Goal: Task Accomplishment & Management: Use online tool/utility

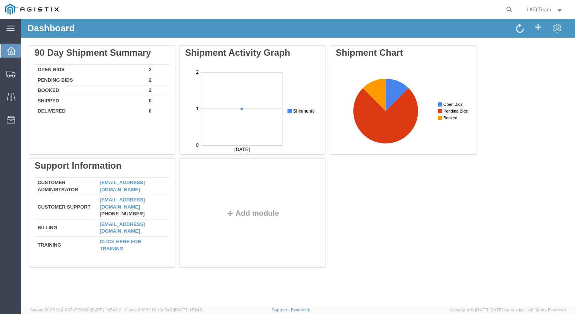
click at [11, 53] on icon at bounding box center [11, 51] width 8 height 8
click at [26, 71] on span "Shipments" at bounding box center [23, 73] width 5 height 15
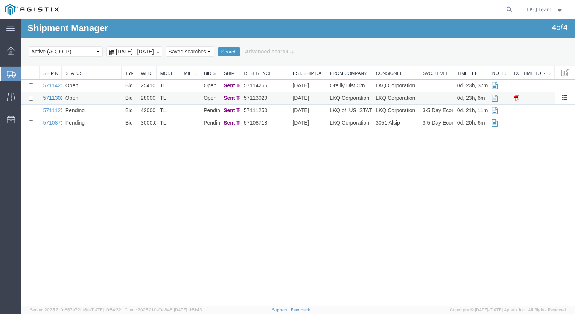
click at [53, 100] on link "57113029" at bounding box center [54, 98] width 23 height 6
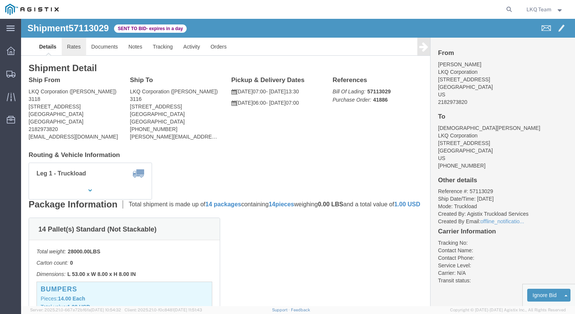
click link "Rates"
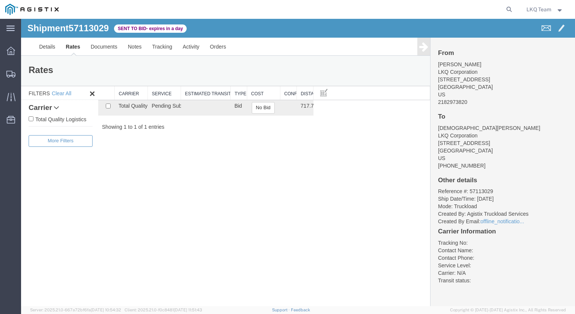
click at [480, 188] on li "Reference #: 57113029" at bounding box center [502, 191] width 129 height 8
copy li "57113029"
click at [261, 106] on button "No Bid" at bounding box center [263, 108] width 23 height 12
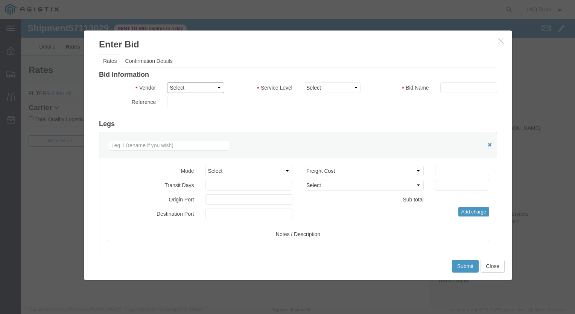
click at [208, 85] on select "Select Total Quality Logistics" at bounding box center [195, 87] width 57 height 11
select select "4928"
click at [167, 82] on select "Select Total Quality Logistics" at bounding box center [195, 87] width 57 height 11
click at [345, 87] on select "Select LTL Standard 3 - 5 Day Less than Truckload Rail TL 1 Day TL 2 Day TL 3 -…" at bounding box center [332, 87] width 57 height 11
select select "29599"
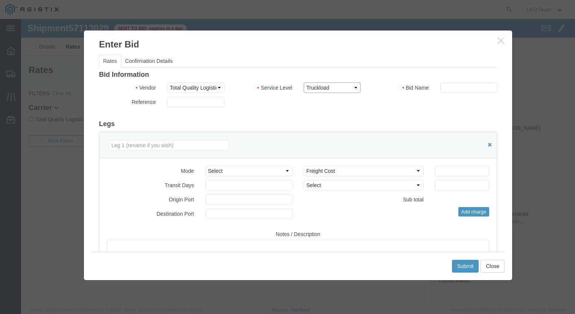
click at [304, 82] on select "Select LTL Standard 3 - 5 Day Less than Truckload Rail TL 1 Day TL 2 Day TL 3 -…" at bounding box center [332, 87] width 57 height 11
click at [451, 88] on input "text" at bounding box center [468, 87] width 57 height 11
paste input "57113029"
type input "57113029"
click at [450, 173] on input "number" at bounding box center [462, 171] width 54 height 11
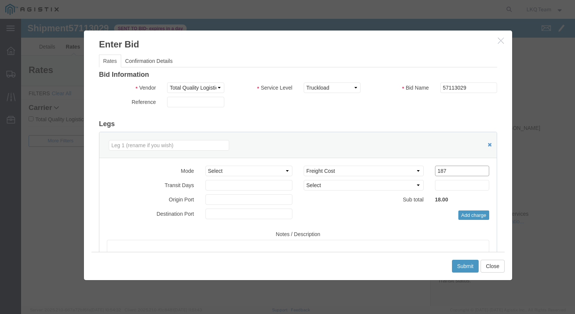
type input "1870"
click at [458, 267] on button "Submit" at bounding box center [465, 266] width 27 height 13
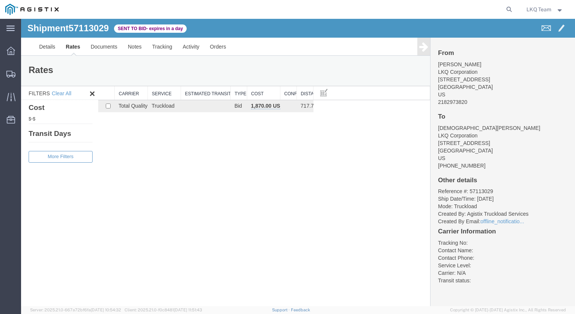
click at [421, 49] on icon at bounding box center [423, 46] width 9 height 11
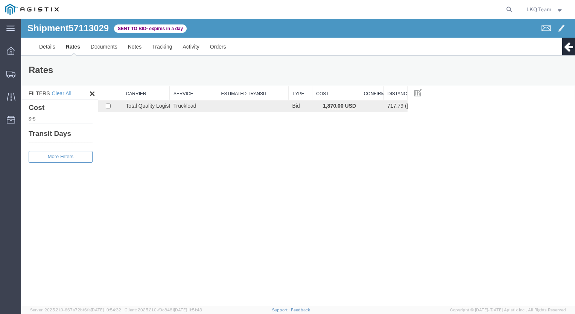
click at [565, 52] on icon at bounding box center [568, 46] width 9 height 11
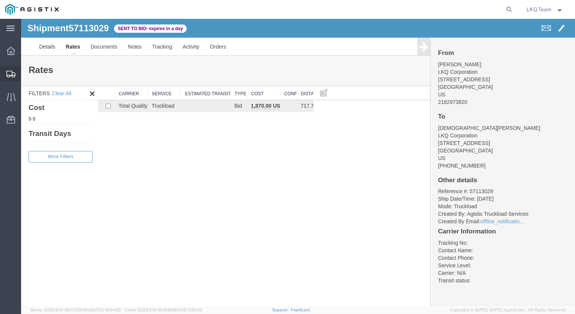
click at [26, 76] on span "Shipments" at bounding box center [23, 73] width 5 height 15
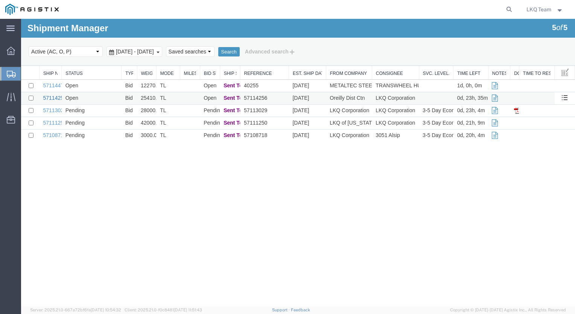
click at [50, 95] on link "57114256" at bounding box center [54, 98] width 23 height 6
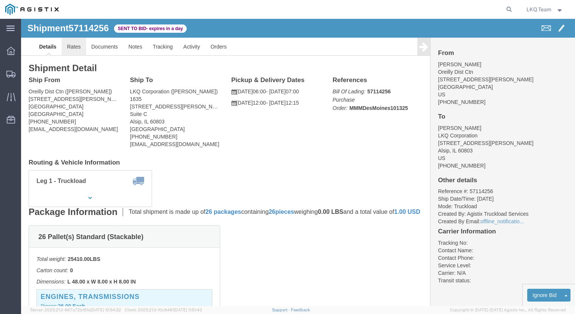
click link "Rates"
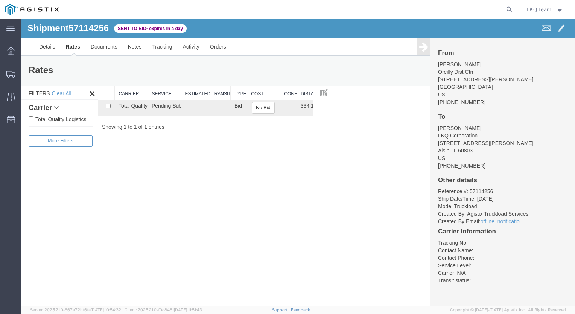
click at [482, 191] on li "Reference #: 57114256" at bounding box center [502, 191] width 129 height 8
copy li "57114256"
click at [258, 108] on button "No Bid" at bounding box center [263, 108] width 23 height 12
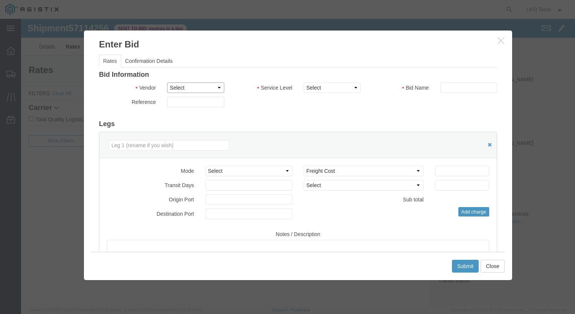
click at [209, 91] on select "Select Total Quality Logistics" at bounding box center [195, 87] width 57 height 11
select select "4928"
click at [167, 82] on select "Select Total Quality Logistics" at bounding box center [195, 87] width 57 height 11
click at [320, 91] on select "Select LTL Standard 3 - 5 Day Less than Truckload Rail TL 1 Day TL 2 Day TL 3 -…" at bounding box center [332, 87] width 57 height 11
select select "29599"
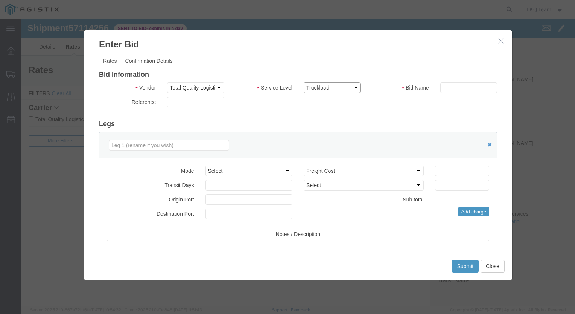
click at [304, 82] on select "Select LTL Standard 3 - 5 Day Less than Truckload Rail TL 1 Day TL 2 Day TL 3 -…" at bounding box center [332, 87] width 57 height 11
click at [452, 88] on input "text" at bounding box center [468, 87] width 57 height 11
paste input "57114256"
type input "57114256"
click at [457, 171] on input "number" at bounding box center [462, 171] width 54 height 11
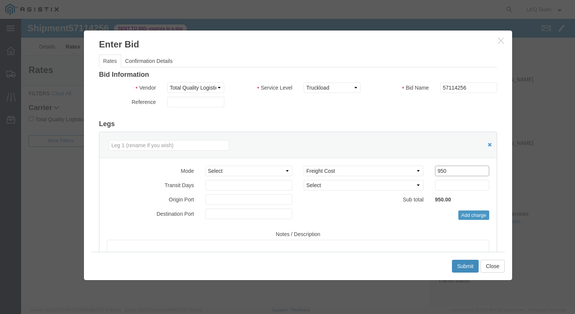
type input "950"
click at [462, 264] on button "Submit" at bounding box center [465, 266] width 27 height 13
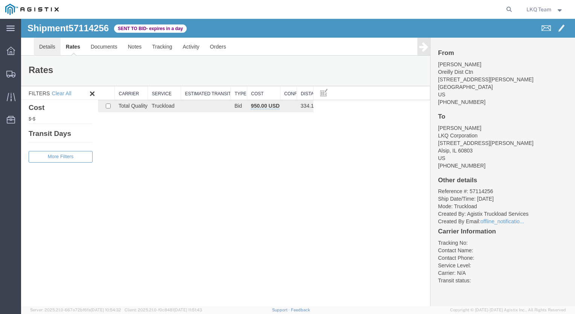
click at [50, 53] on link "Details" at bounding box center [47, 47] width 27 height 18
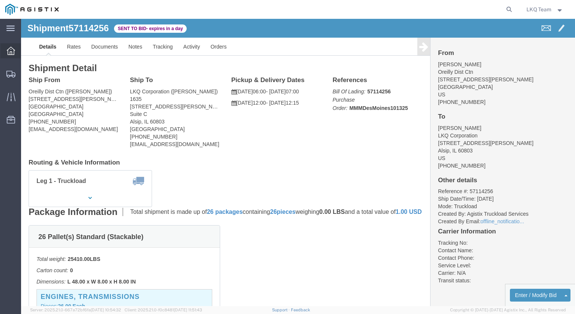
click at [26, 52] on span "Dashboard" at bounding box center [23, 50] width 5 height 15
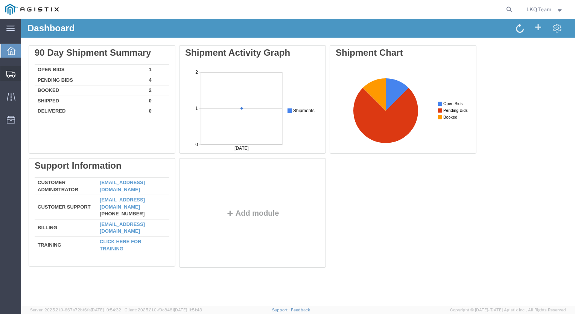
click at [26, 74] on span "Shipments" at bounding box center [23, 73] width 5 height 15
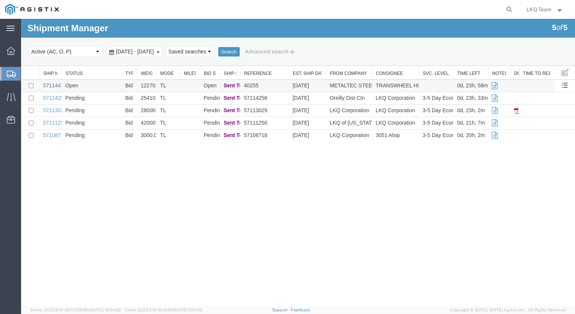
click at [51, 86] on link "57114470" at bounding box center [54, 85] width 23 height 6
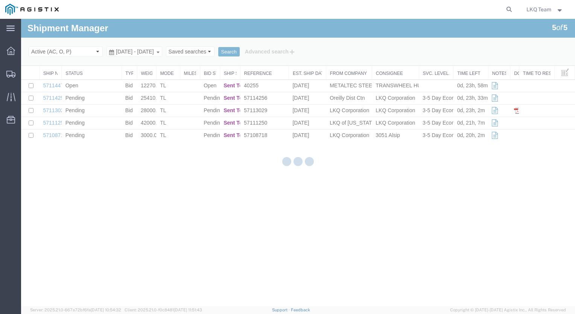
drag, startPoint x: 205, startPoint y: 152, endPoint x: 295, endPoint y: 181, distance: 94.6
click at [295, 181] on div at bounding box center [298, 162] width 554 height 287
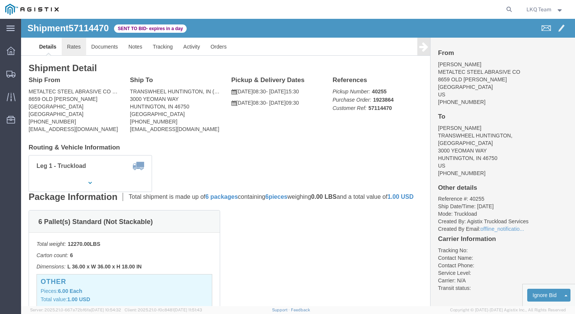
click link "Rates"
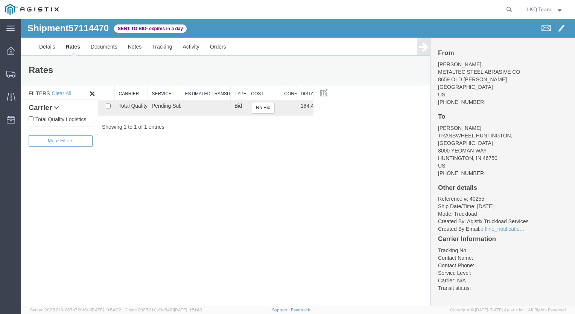
click at [476, 195] on li "Reference #: 40255" at bounding box center [502, 199] width 129 height 8
copy li "40255"
click at [260, 108] on button "No Bid" at bounding box center [263, 108] width 23 height 12
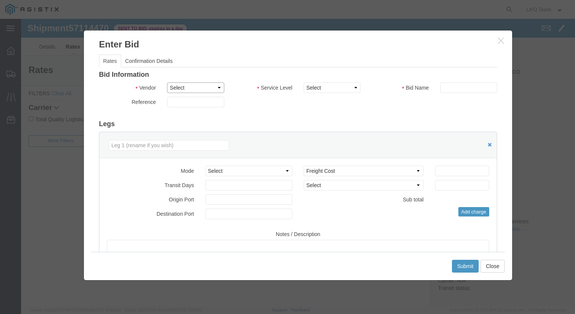
click at [196, 89] on select "Select Total Quality Logistics" at bounding box center [195, 87] width 57 height 11
click at [167, 82] on select "Select Total Quality Logistics" at bounding box center [195, 87] width 57 height 11
click at [195, 103] on input "text" at bounding box center [195, 102] width 57 height 11
click at [205, 88] on select "Select Total Quality Logistics" at bounding box center [195, 87] width 57 height 11
select select "4928"
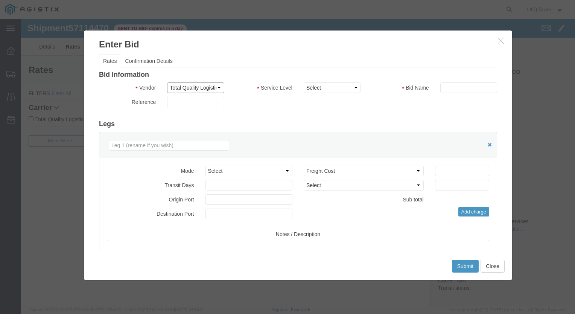
click at [167, 82] on select "Select Total Quality Logistics" at bounding box center [195, 87] width 57 height 11
click at [327, 87] on select "Select LTL Standard 3 - 5 Day Less than Truckload Rail TL 1 Day TL 2 Day TL 3 -…" at bounding box center [332, 87] width 57 height 11
select select "29599"
click at [304, 82] on select "Select LTL Standard 3 - 5 Day Less than Truckload Rail TL 1 Day TL 2 Day TL 3 -…" at bounding box center [332, 87] width 57 height 11
click at [458, 90] on input "text" at bounding box center [468, 87] width 57 height 11
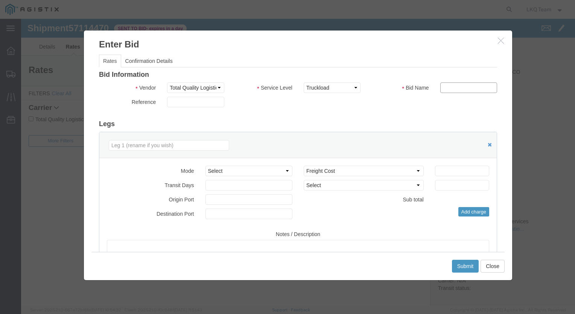
paste input "40255"
type input "40255"
click at [441, 171] on input "number" at bounding box center [462, 171] width 54 height 11
type input "740"
click at [458, 268] on button "Submit" at bounding box center [465, 266] width 27 height 13
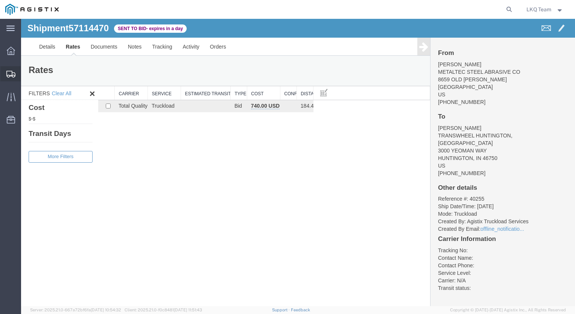
click at [26, 75] on span "Shipments" at bounding box center [23, 73] width 5 height 15
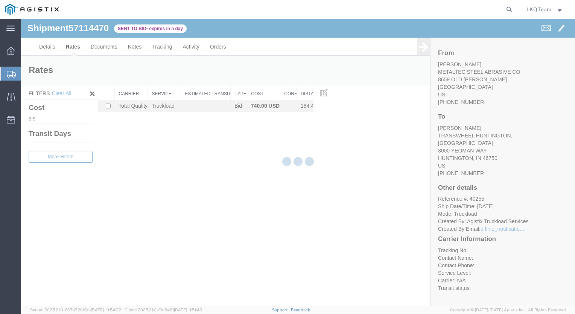
drag, startPoint x: 102, startPoint y: 79, endPoint x: 110, endPoint y: 23, distance: 56.2
click at [110, 23] on div at bounding box center [298, 162] width 554 height 287
